Goal: Find specific page/section: Find specific page/section

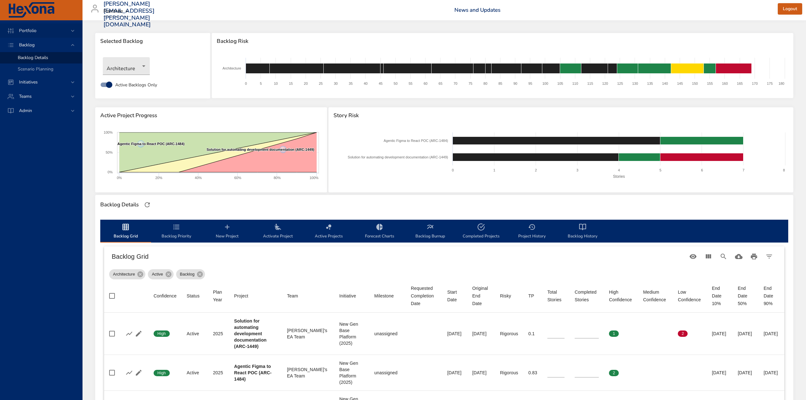
click at [70, 29] on icon at bounding box center [73, 31] width 6 height 6
click at [42, 45] on span "Risk Dashboard" at bounding box center [33, 43] width 31 height 6
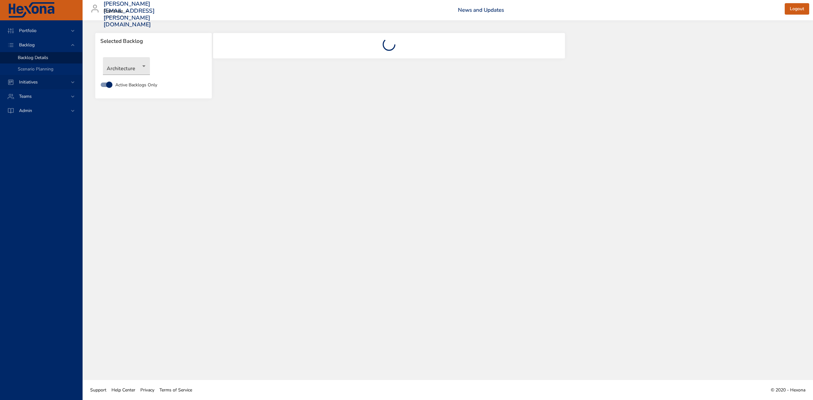
click at [74, 81] on icon at bounding box center [73, 82] width 6 height 6
click at [41, 83] on span "Milestone Details" at bounding box center [35, 83] width 34 height 6
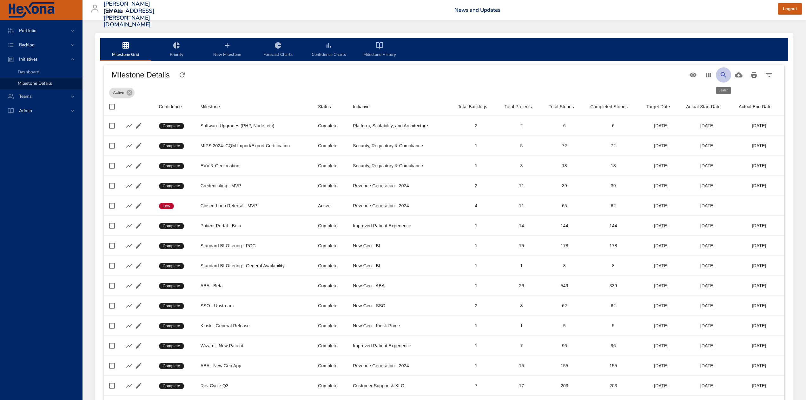
click at [725, 75] on icon "Search" at bounding box center [724, 75] width 8 height 8
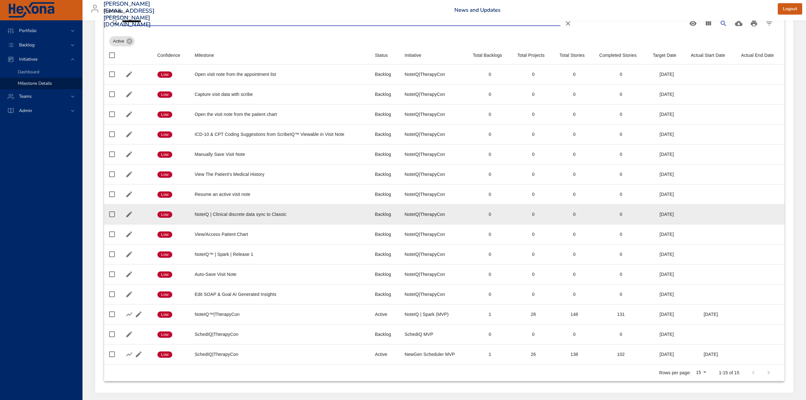
scroll to position [36, 0]
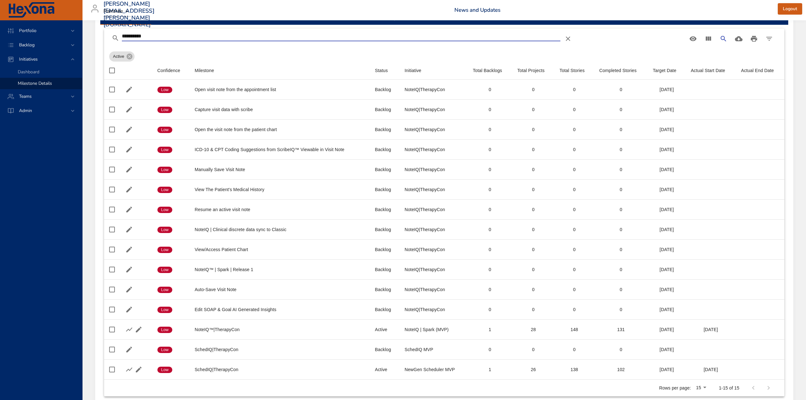
type input "**********"
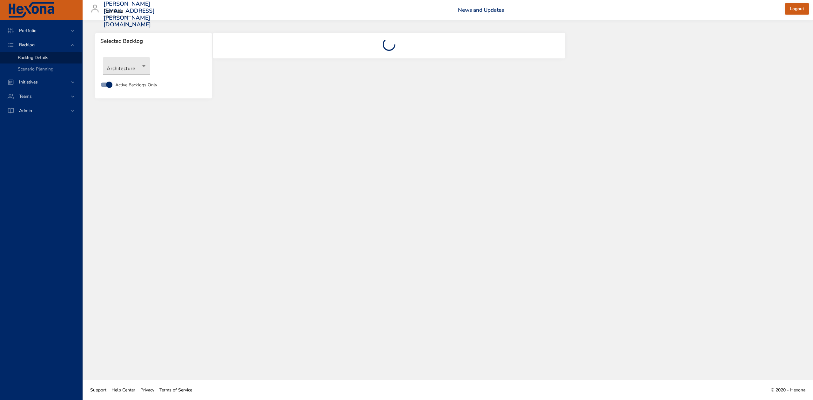
click at [144, 64] on body "Portfolio Backlog Backlog Details Scenario Planning Initiatives Teams Admin ste…" at bounding box center [406, 200] width 813 height 400
